Goal: Information Seeking & Learning: Find specific fact

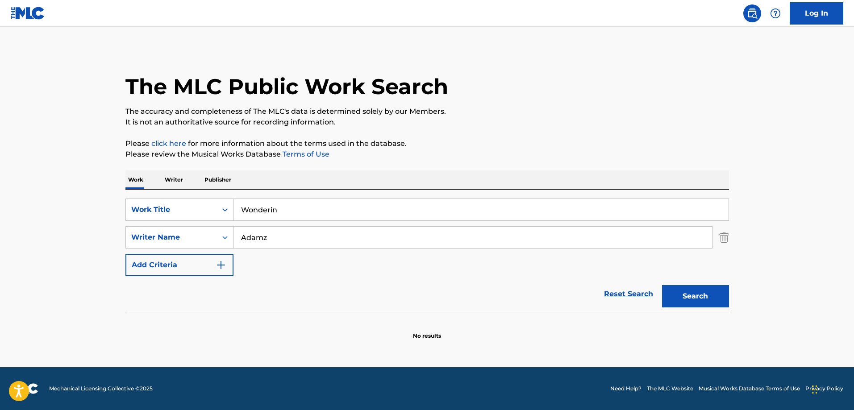
click at [300, 211] on input "Wonderin" at bounding box center [480, 209] width 495 height 21
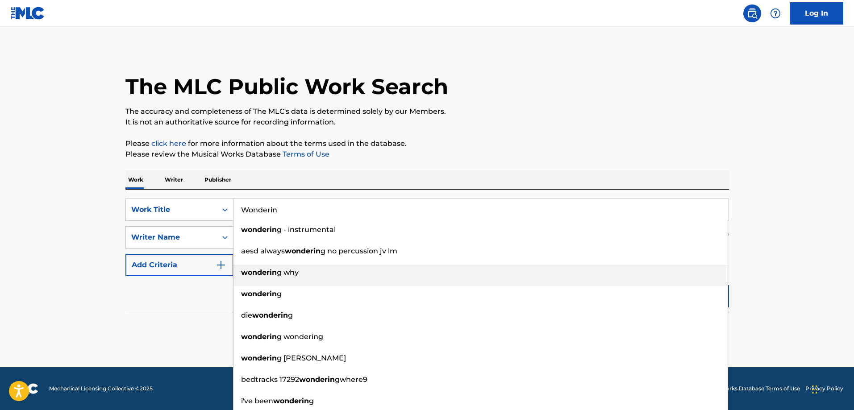
paste input "’"
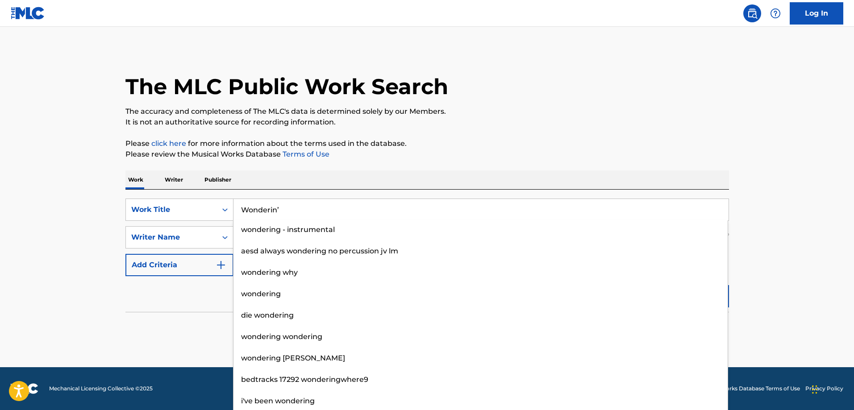
click at [807, 270] on main "The MLC Public Work Search The accuracy and completeness of The MLC's data is d…" at bounding box center [427, 197] width 854 height 341
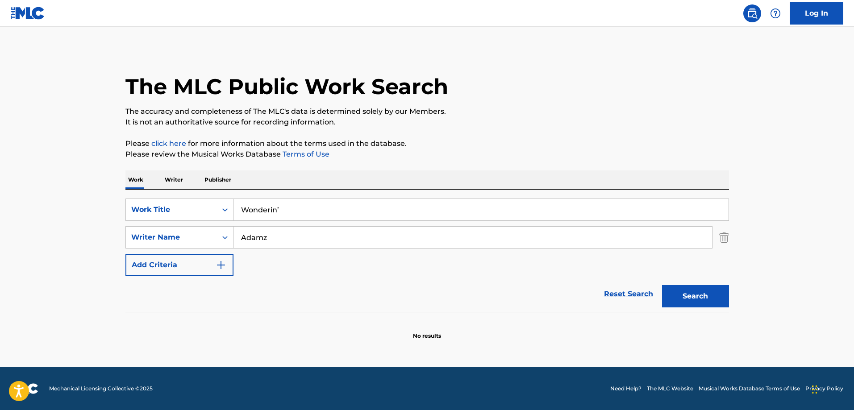
click at [693, 290] on button "Search" at bounding box center [695, 296] width 67 height 22
click at [308, 224] on div "SearchWithCriteriad867aeec-f56a-4f0f-81bc-e4e1b573d8f0 Work Title Wonderin’ Sea…" at bounding box center [427, 238] width 604 height 78
click at [317, 213] on input "Wonderin’" at bounding box center [480, 209] width 495 height 21
type input "Wonderin"
click at [662, 285] on button "Search" at bounding box center [695, 296] width 67 height 22
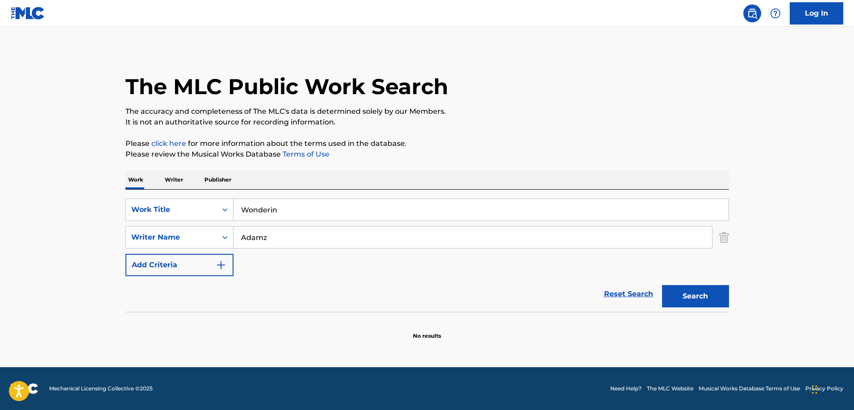
click at [482, 145] on p "Please click here for more information about the terms used in the database." at bounding box center [427, 143] width 604 height 11
drag, startPoint x: 341, startPoint y: 244, endPoint x: 395, endPoint y: 249, distance: 54.3
click at [339, 243] on input "Adamz" at bounding box center [472, 237] width 479 height 21
paste input "[PERSON_NAME]"
type input "[PERSON_NAME]"
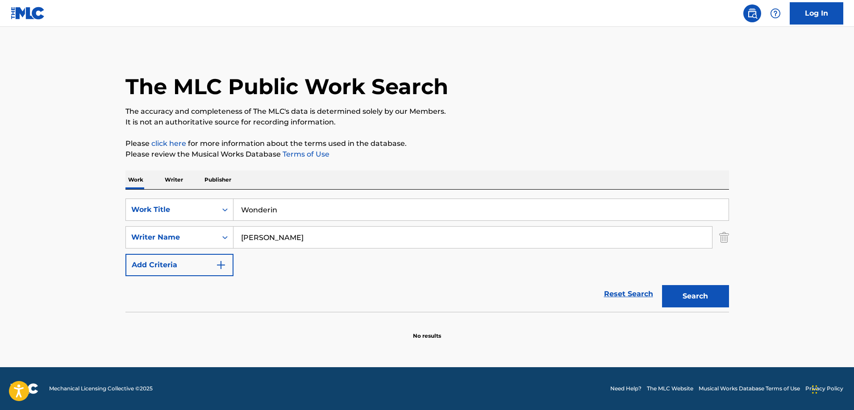
click at [689, 293] on button "Search" at bounding box center [695, 296] width 67 height 22
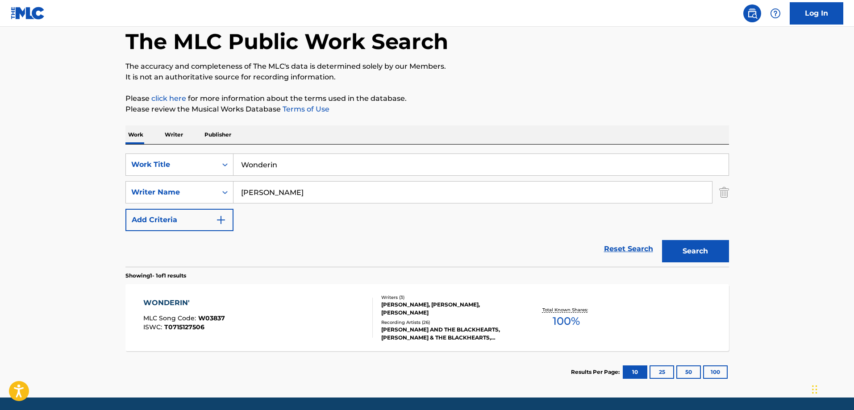
scroll to position [75, 0]
